Goal: Check status: Check status

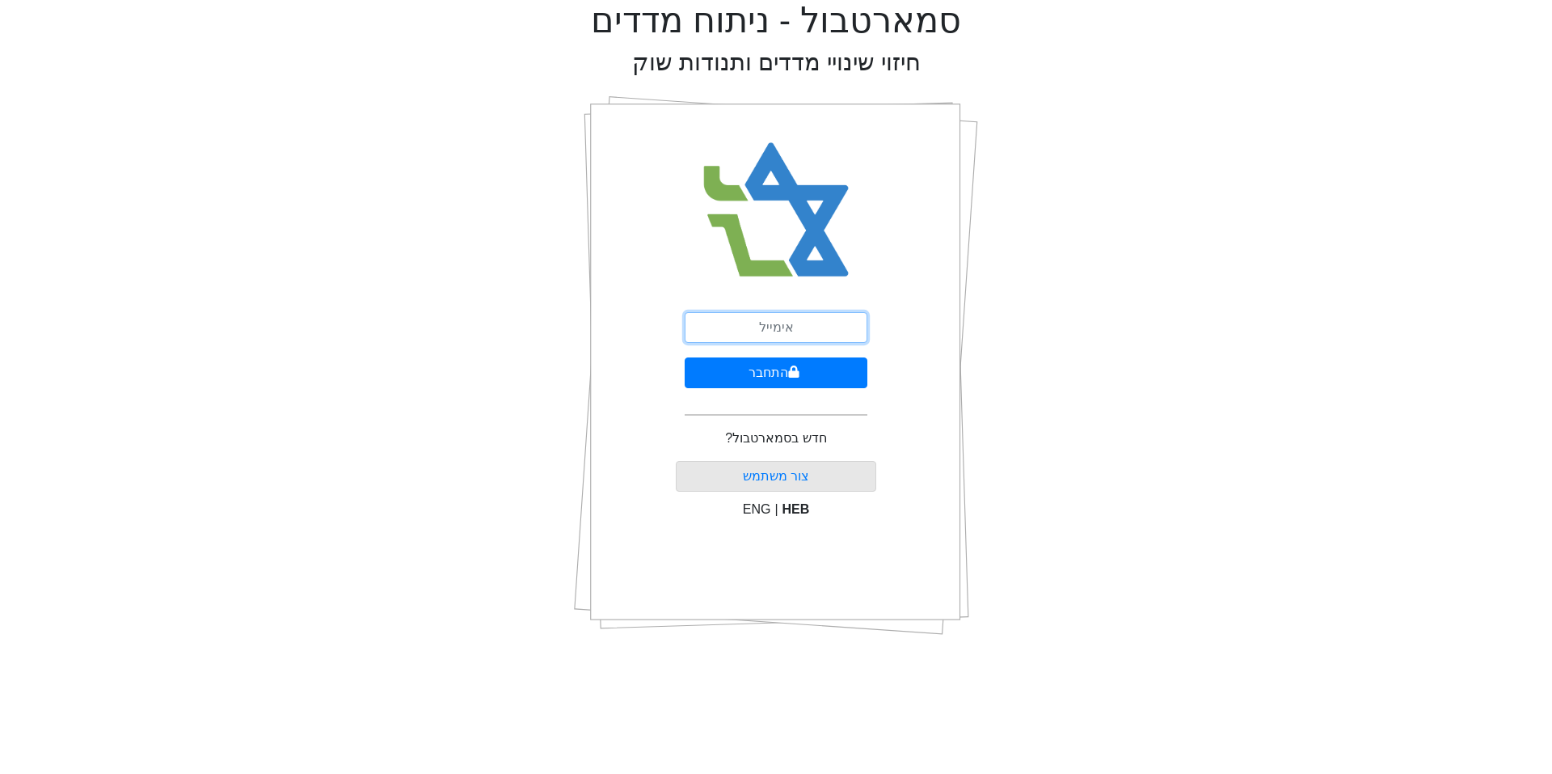
click at [775, 327] on input "email" at bounding box center [776, 327] width 183 height 31
click at [791, 329] on input "email" at bounding box center [776, 327] width 183 height 31
type input "ג"
type input "[EMAIL_ADDRESS][DOMAIN_NAME]"
click at [765, 373] on button "התחבר" at bounding box center [776, 372] width 183 height 31
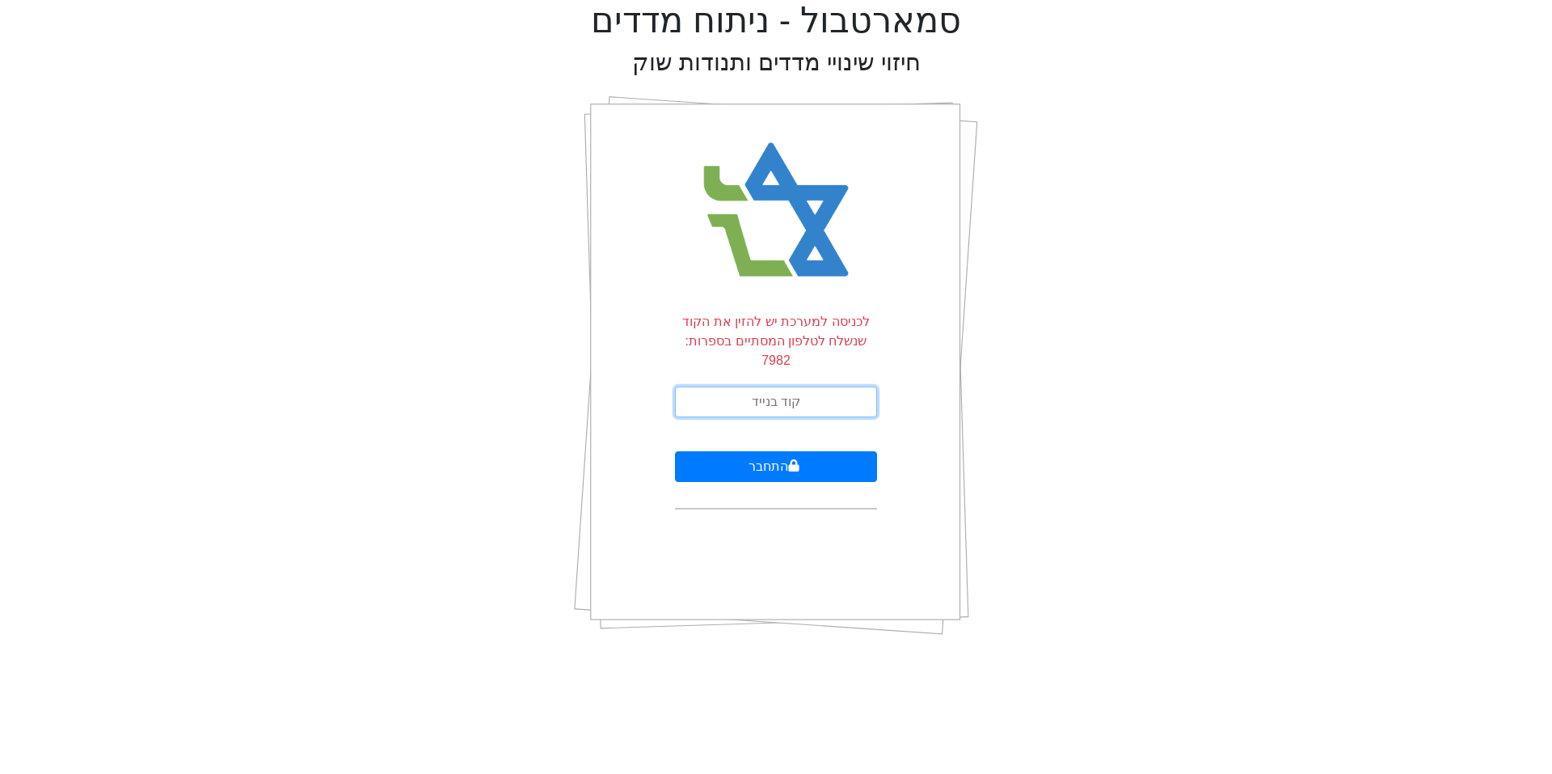
click at [724, 386] on input "text" at bounding box center [776, 401] width 202 height 31
type input "461706"
click at [817, 451] on button "התחבר" at bounding box center [776, 466] width 202 height 31
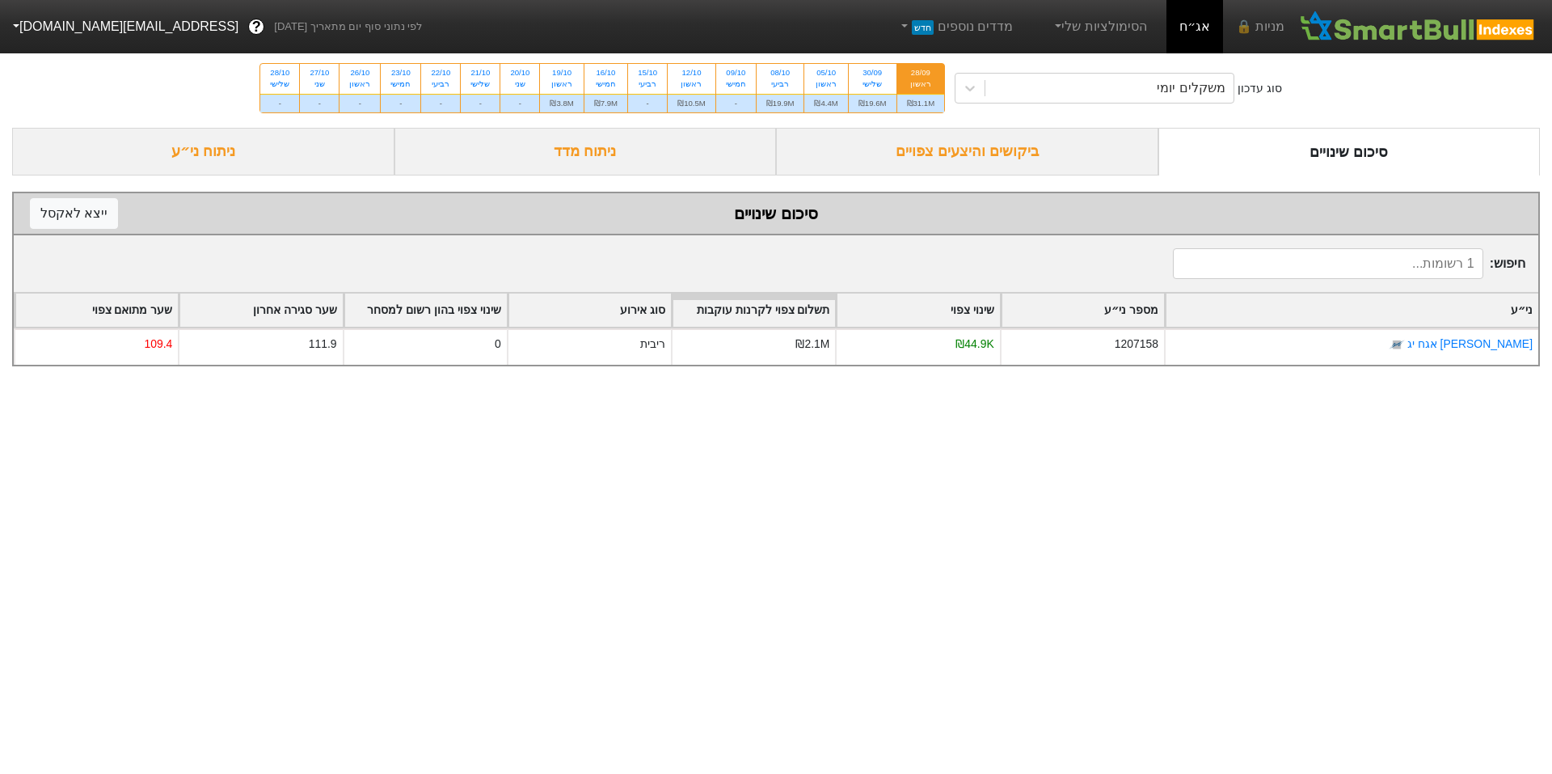
click at [995, 158] on div "ביקושים והיצעים צפויים" at bounding box center [967, 152] width 382 height 48
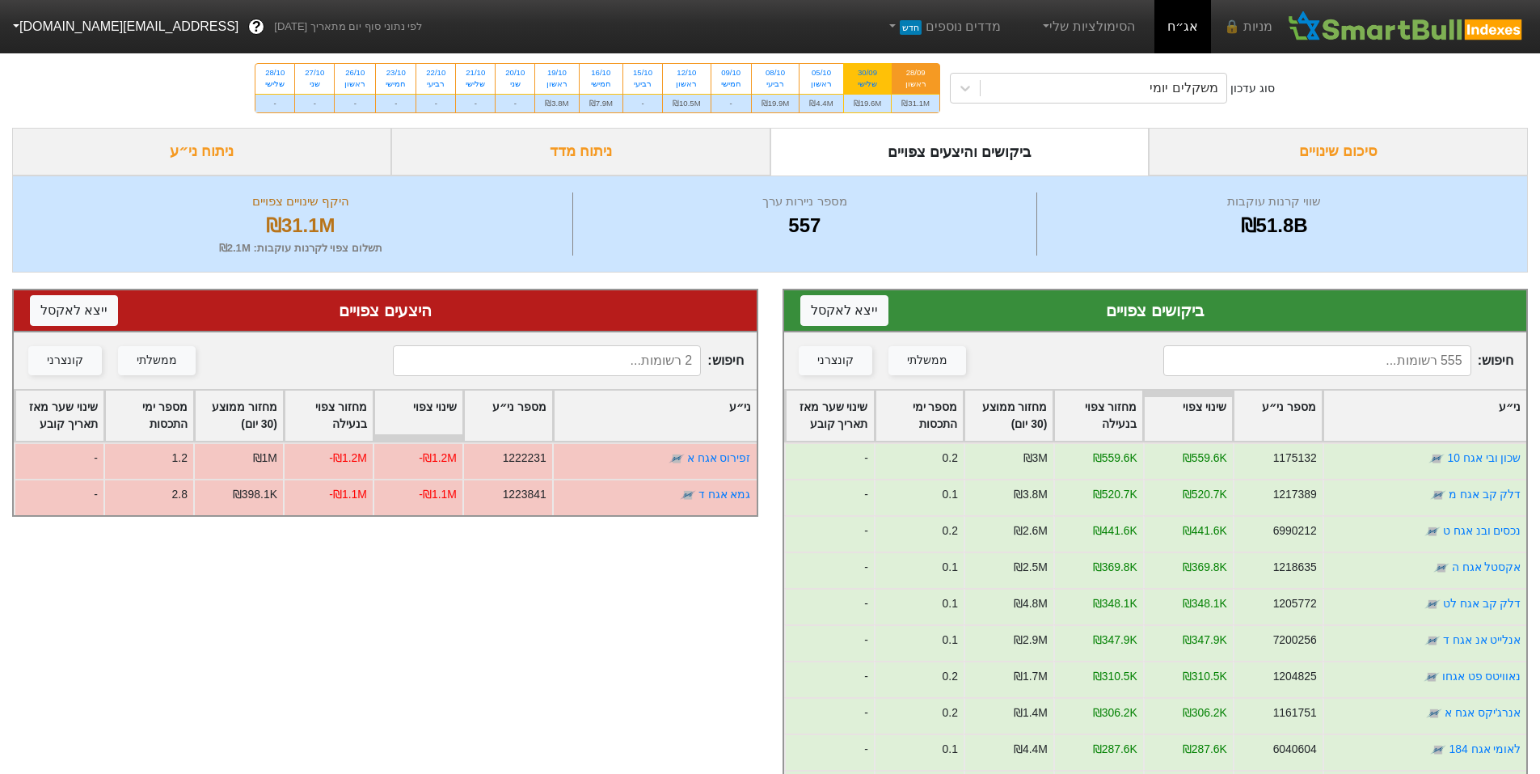
click at [871, 76] on div "30/09" at bounding box center [868, 72] width 28 height 11
click at [867, 74] on input "30/09 שלישי ₪19.6M" at bounding box center [862, 69] width 11 height 11
radio input "true"
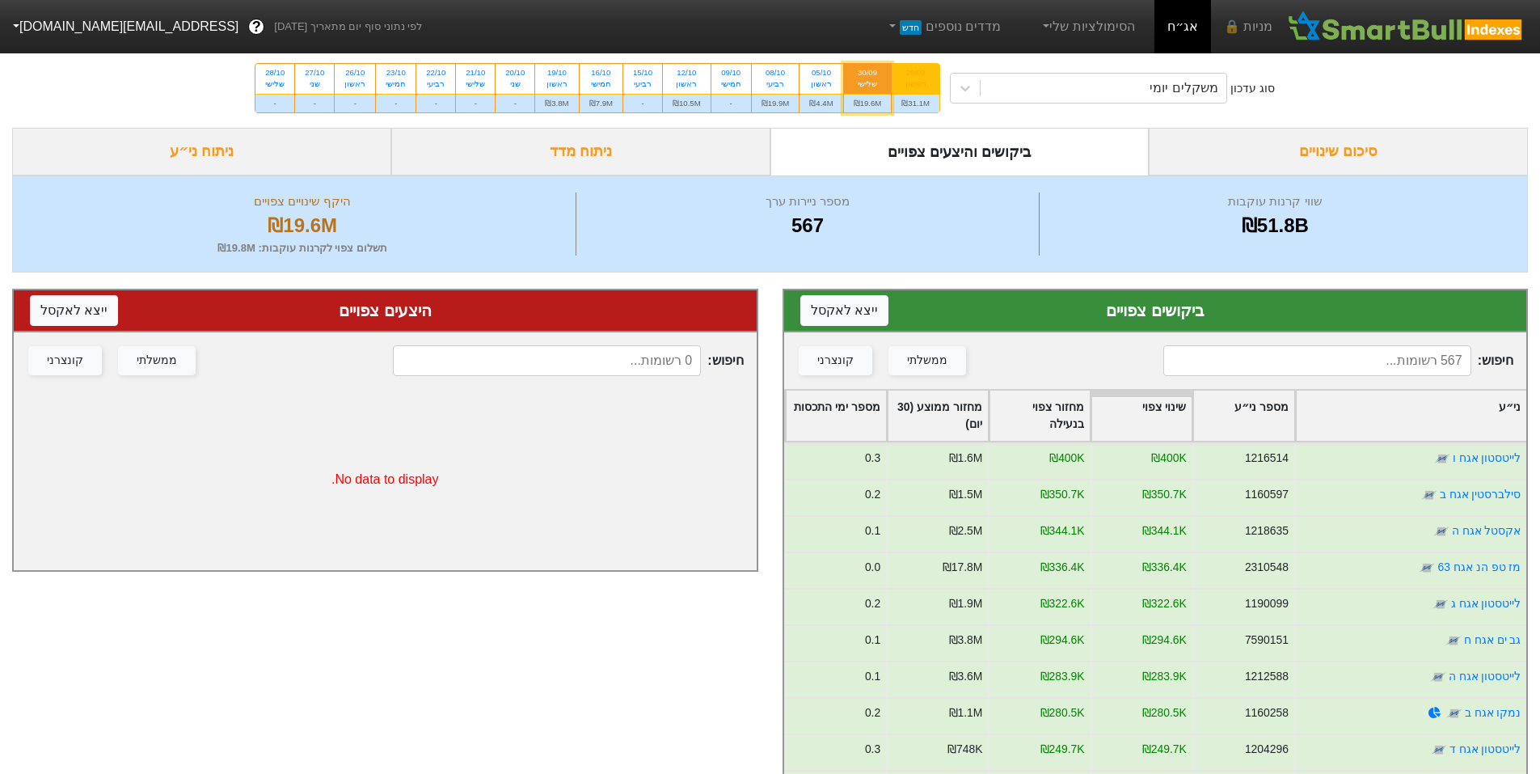
click at [916, 76] on div "28/09" at bounding box center [915, 72] width 28 height 11
click at [916, 74] on input "28/09 ראשון ₪31.1M" at bounding box center [910, 69] width 11 height 11
radio input "true"
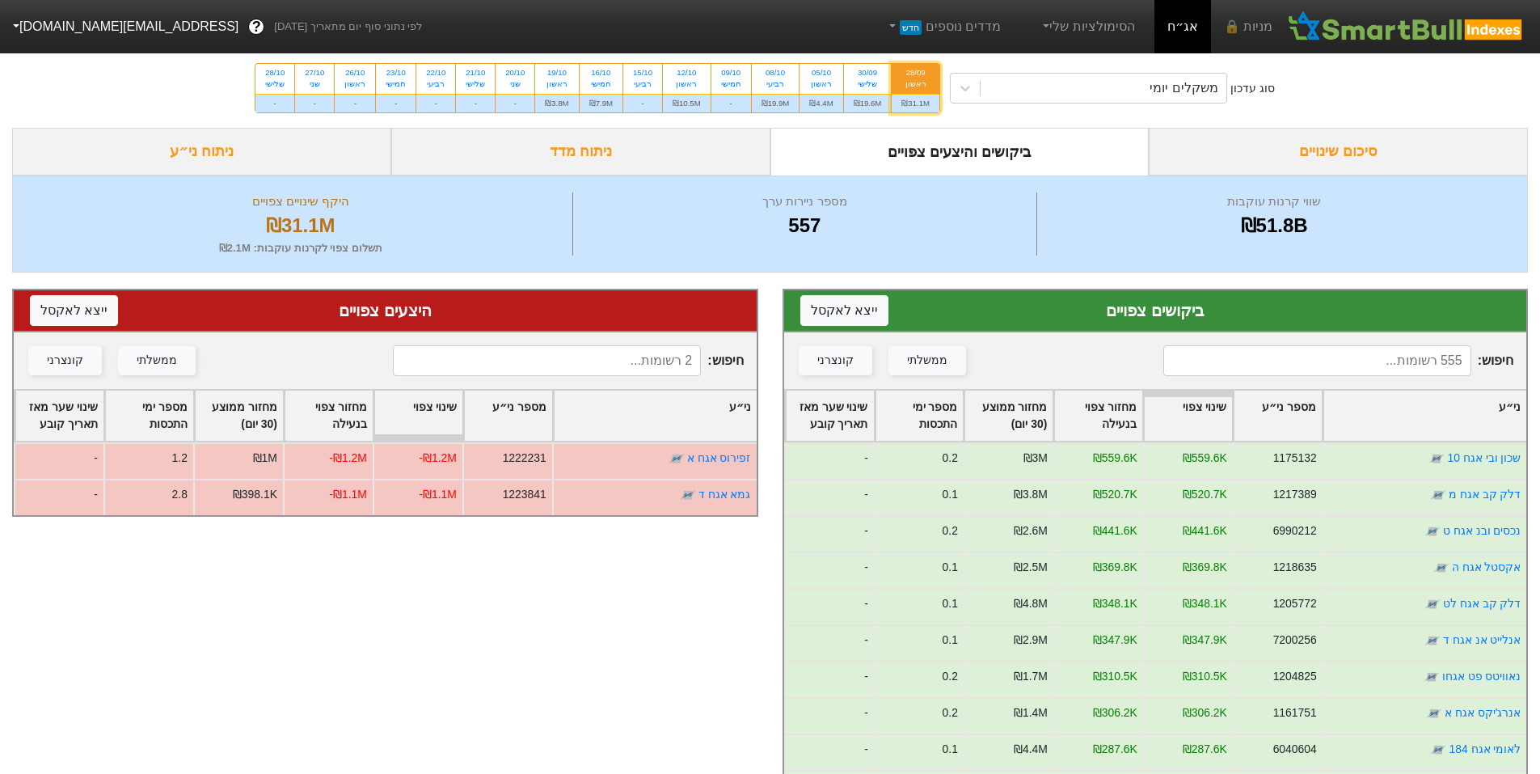
click at [1233, 150] on div "סיכום שינויים" at bounding box center [1338, 152] width 379 height 48
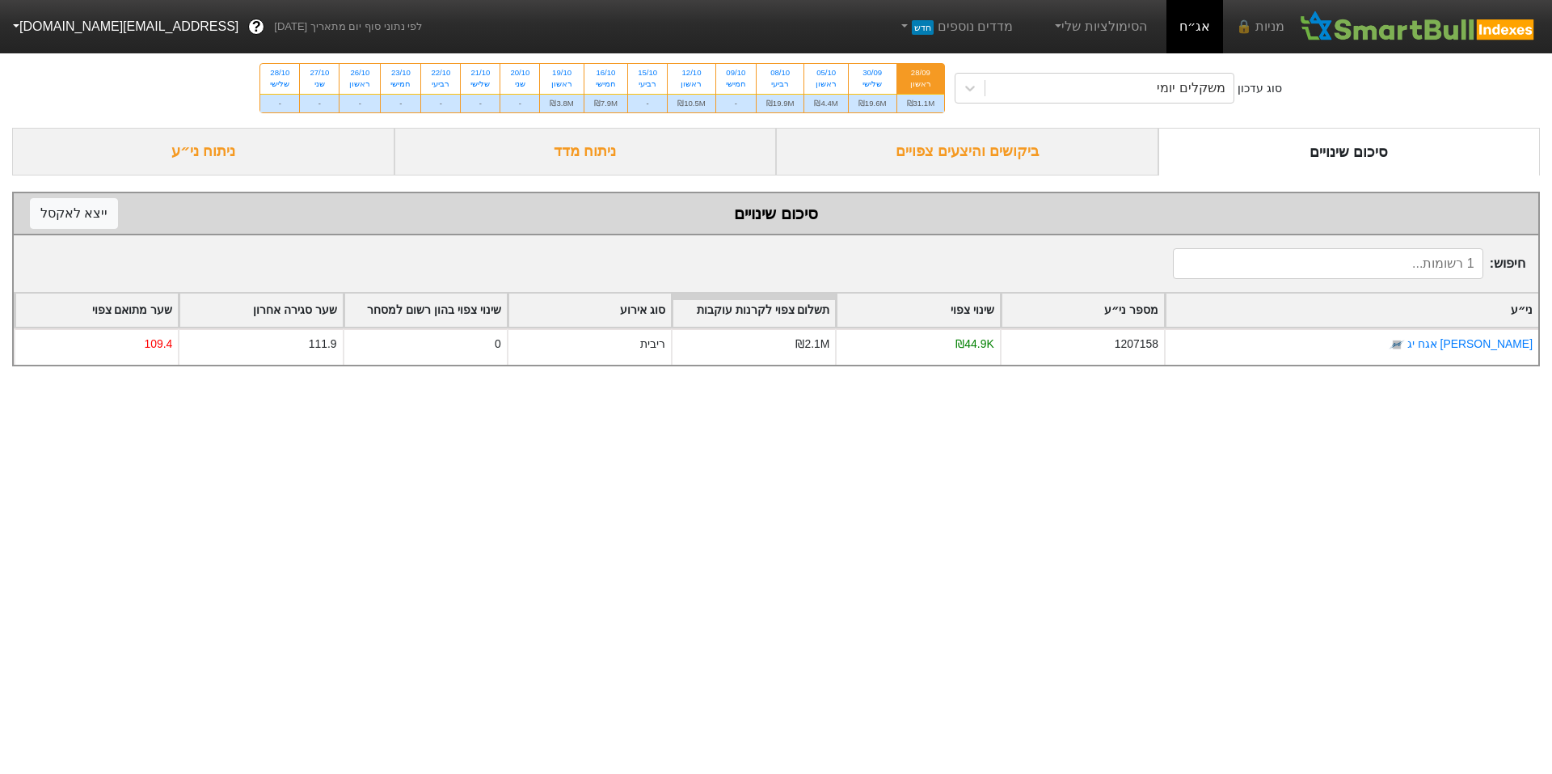
click at [1412, 382] on html "מניות 🔒 אג״ח הסימולציות שלי מדדים נוספים חדש לפי נתוני סוף יום מתאריך [DATE] ? …" at bounding box center [776, 191] width 1552 height 382
click at [874, 70] on div "30/09" at bounding box center [873, 72] width 28 height 11
click at [872, 70] on input "30/09 שלישי ₪19.6M" at bounding box center [867, 69] width 11 height 11
radio input "true"
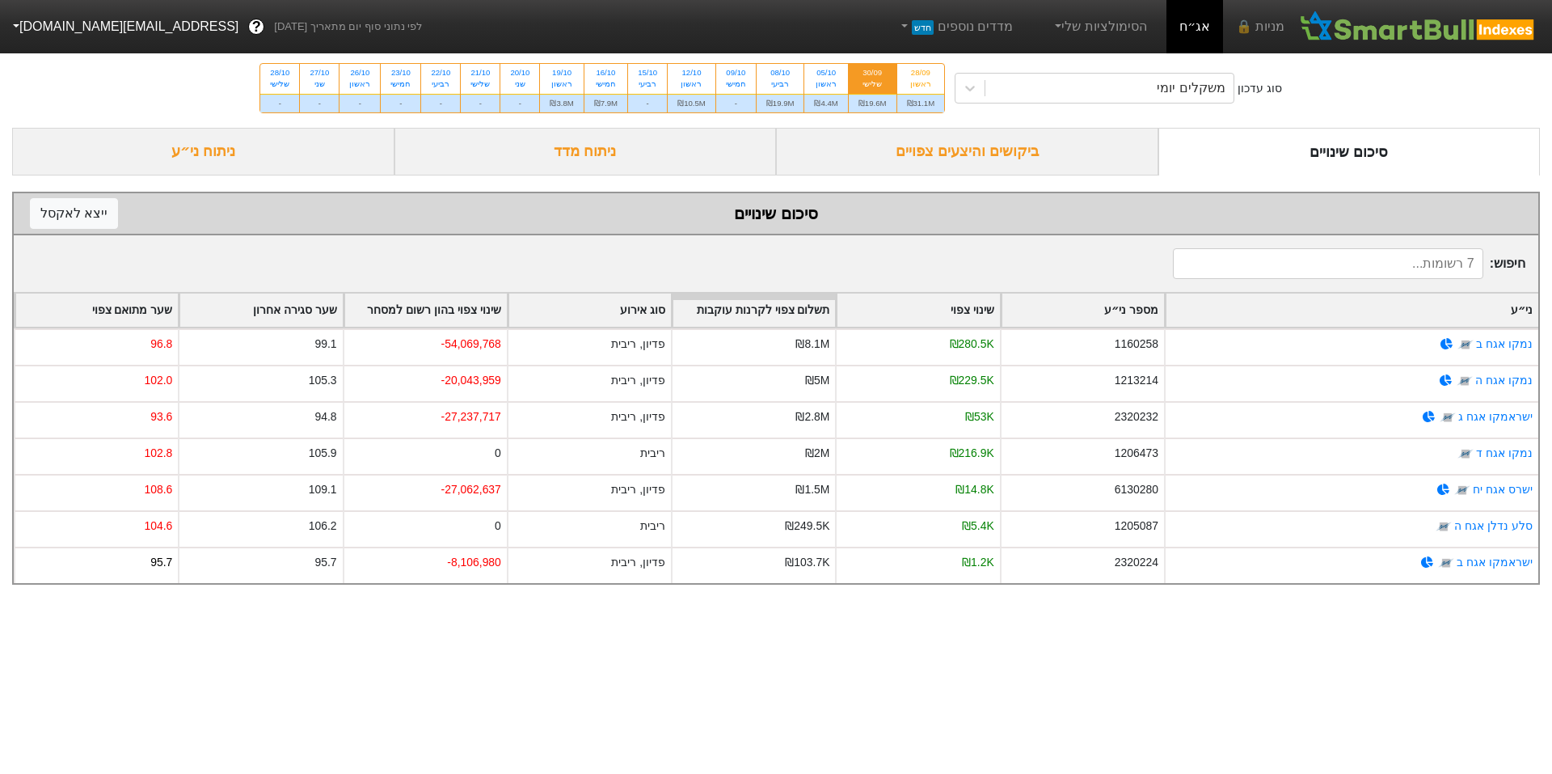
click at [999, 157] on div "ביקושים והיצעים צפויים" at bounding box center [967, 152] width 382 height 48
